Goal: Find specific page/section: Find specific page/section

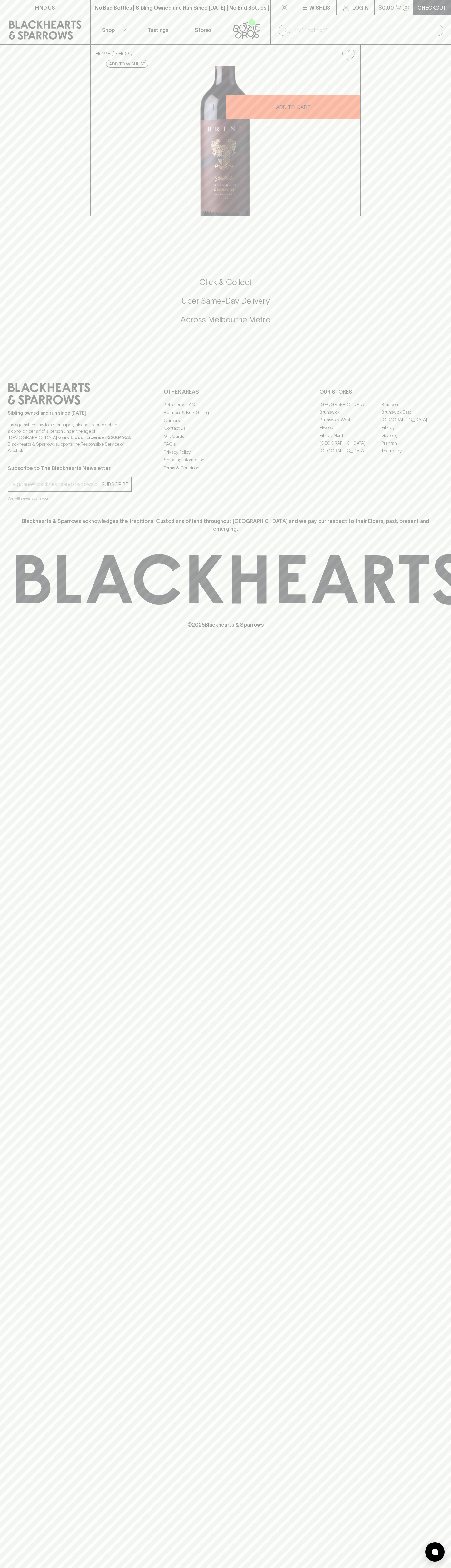
click at [88, 12] on link "FIND US" at bounding box center [45, 7] width 90 height 15
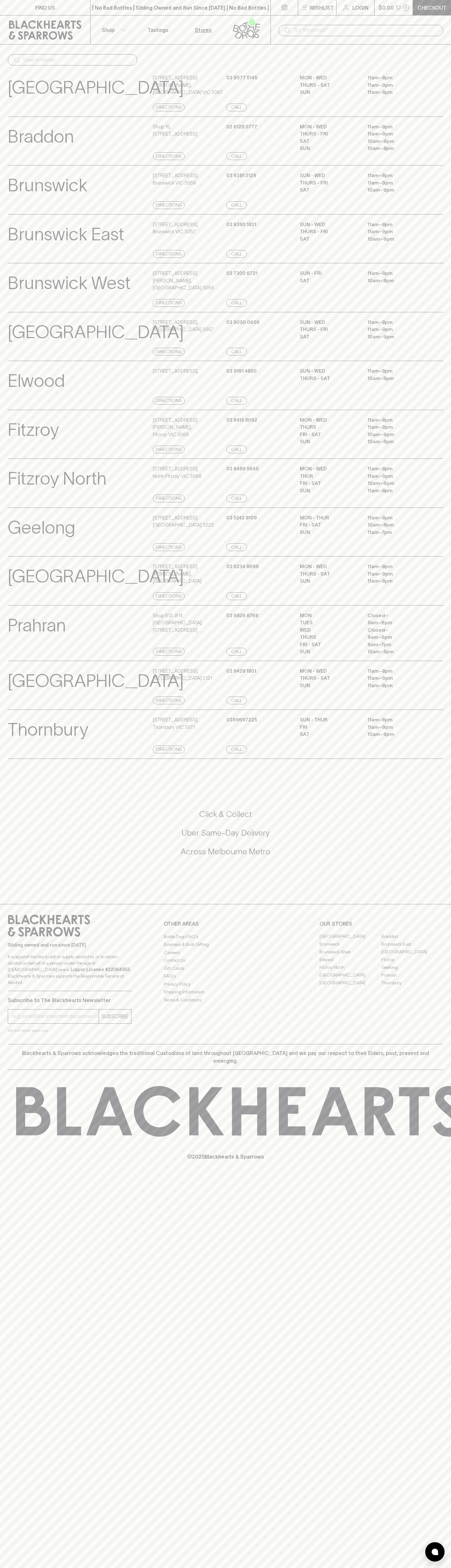
click at [242, 1568] on html "FIND US | No Bad Bottles | Sibling Owned and Run Since 2006 | No Bad Bottles | …" at bounding box center [225, 784] width 451 height 1568
click at [22, 857] on div "Click & Collect Uber Same-Day Delivery Across Melbourne Metro" at bounding box center [225, 833] width 436 height 48
